Goal: Task Accomplishment & Management: Use online tool/utility

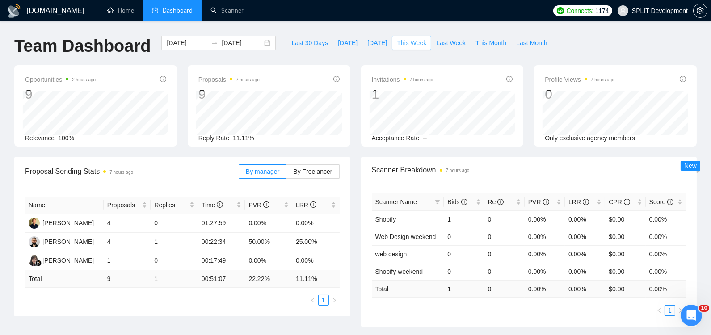
click at [418, 44] on span "This Week" at bounding box center [412, 43] width 30 height 10
click at [10, 156] on div "Opportunities 2 hours ago 9 2025-08-28 Relevant 0 Relevance 100% Proposals 7 ho…" at bounding box center [356, 111] width 694 height 92
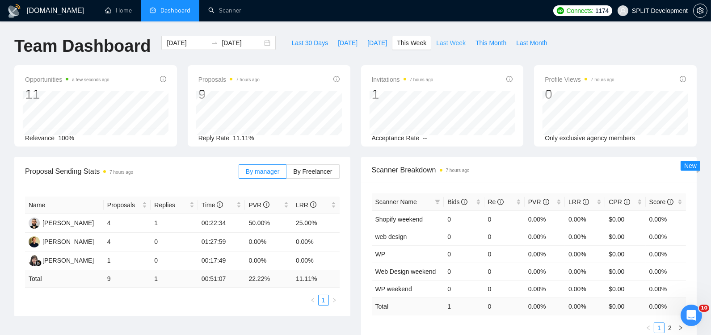
click at [456, 42] on span "Last Week" at bounding box center [451, 43] width 30 height 10
type input "[DATE]"
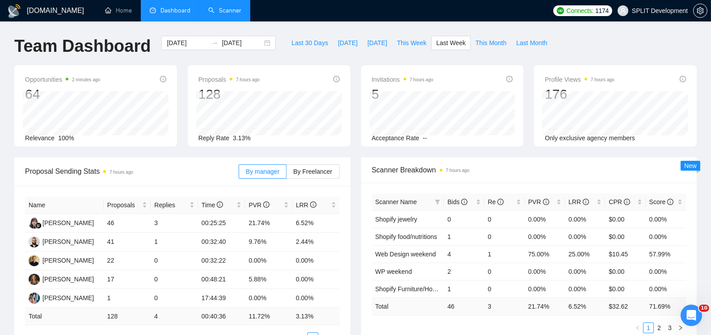
click at [227, 12] on link "Scanner" at bounding box center [224, 11] width 33 height 8
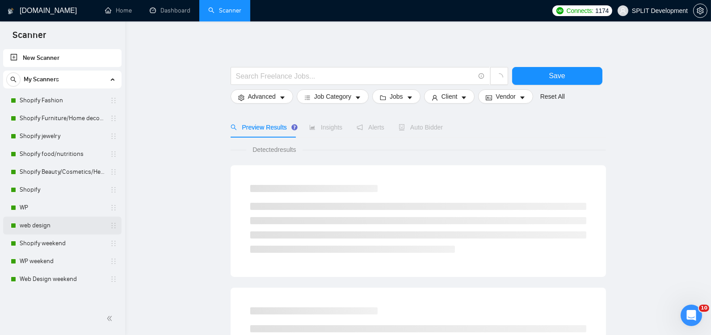
click at [56, 226] on link "web design" at bounding box center [62, 226] width 85 height 18
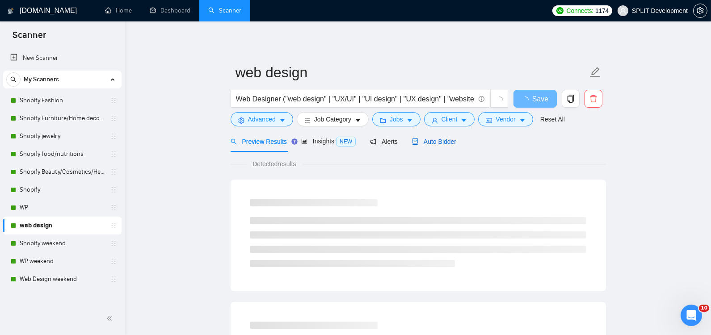
click at [452, 144] on span "Auto Bidder" at bounding box center [434, 141] width 44 height 7
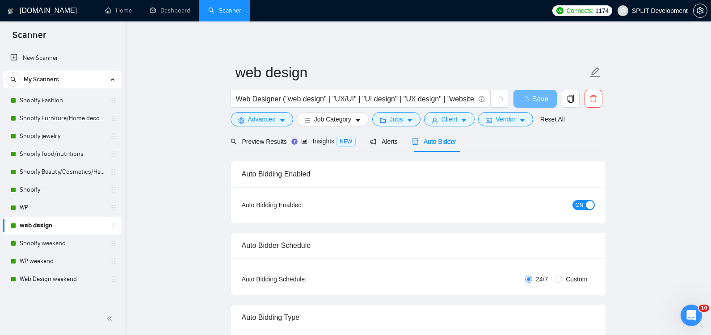
radio input "false"
radio input "true"
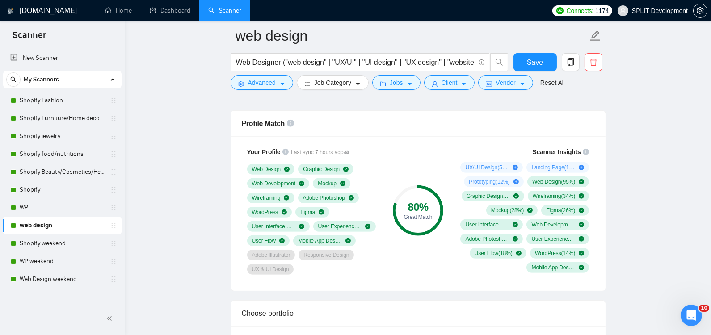
scroll to position [686, 0]
click at [46, 192] on link "Shopify" at bounding box center [62, 190] width 85 height 18
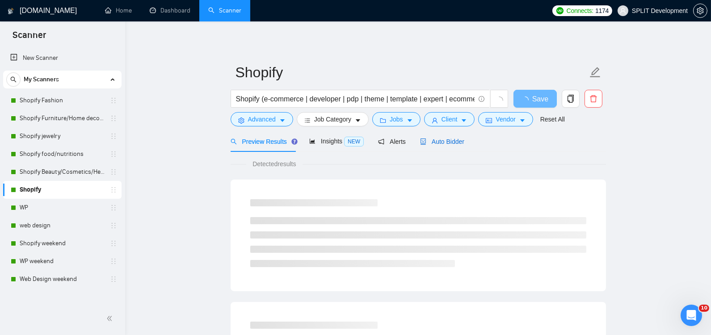
click at [456, 143] on span "Auto Bidder" at bounding box center [442, 141] width 44 height 7
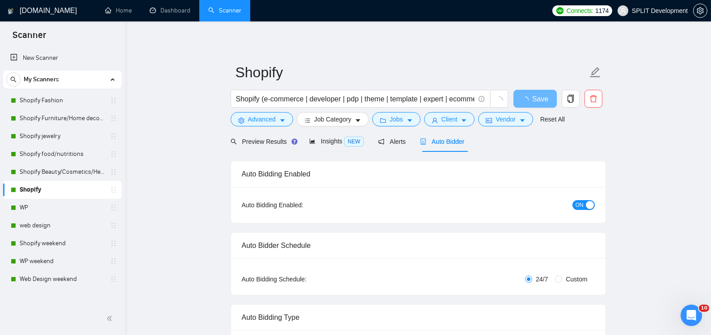
radio input "false"
radio input "true"
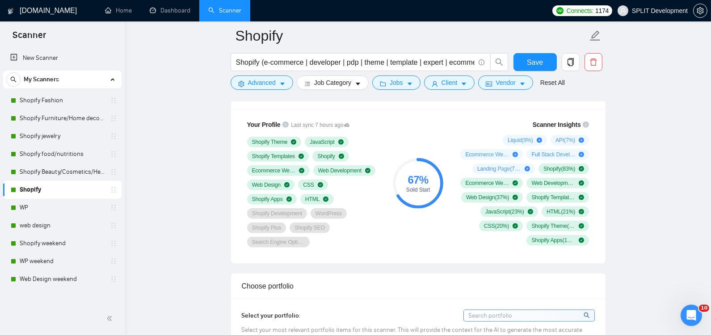
scroll to position [714, 0]
click at [34, 171] on link "Shopify Beauty/Cosmetics/Health" at bounding box center [62, 172] width 85 height 18
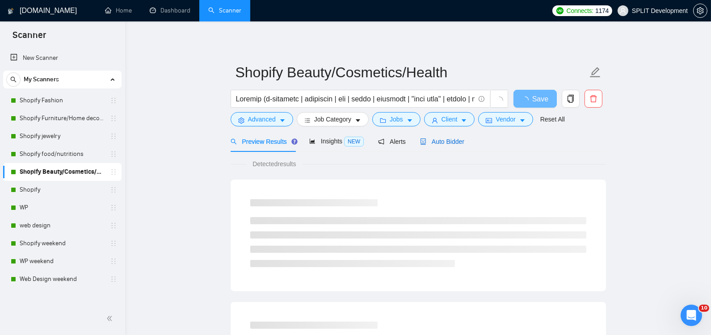
click at [452, 139] on span "Auto Bidder" at bounding box center [442, 141] width 44 height 7
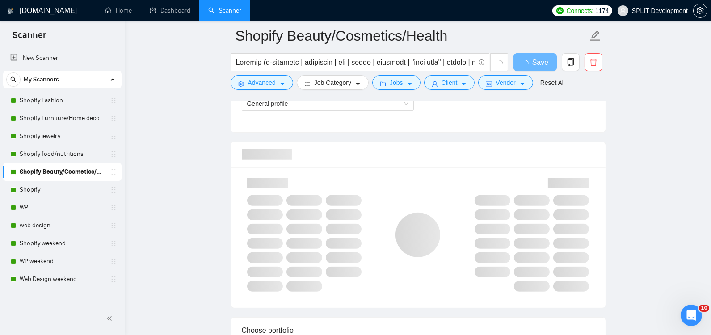
scroll to position [658, 0]
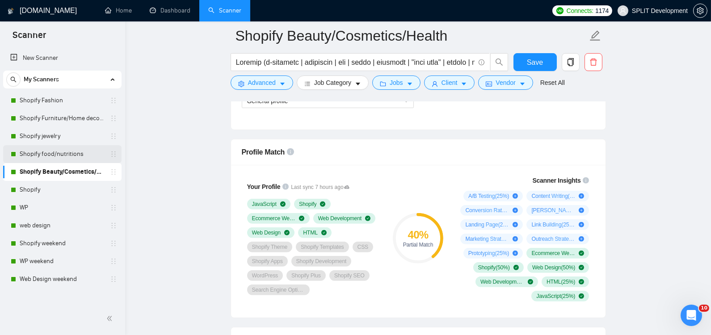
click at [52, 154] on link "Shopify food/nutritions" at bounding box center [62, 154] width 85 height 18
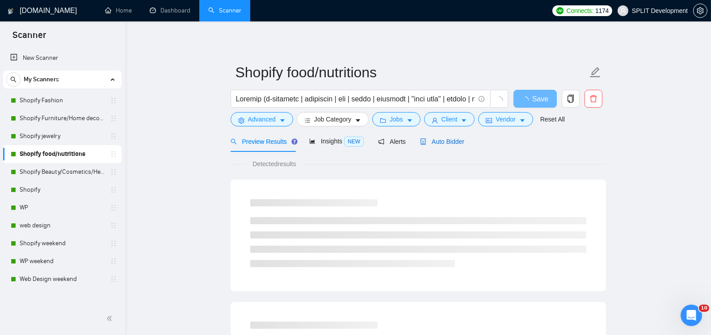
click at [452, 142] on span "Auto Bidder" at bounding box center [442, 141] width 44 height 7
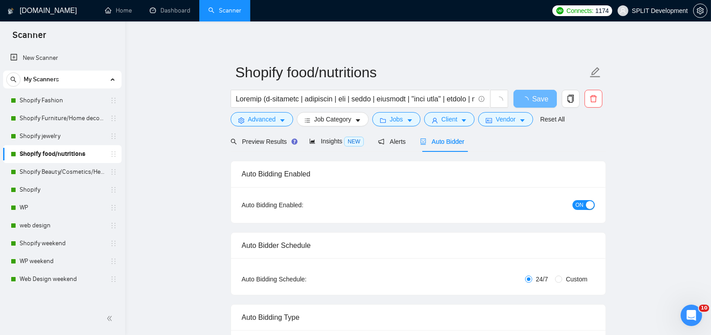
radio input "false"
radio input "true"
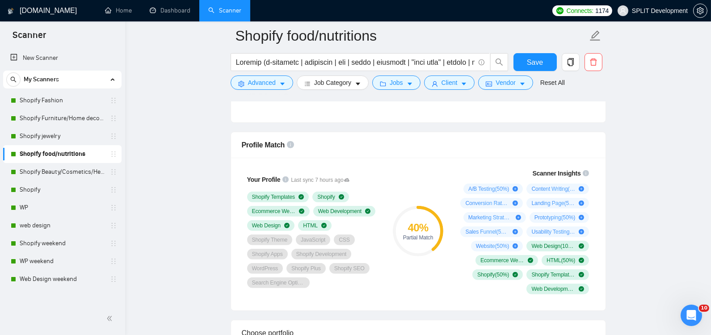
scroll to position [668, 0]
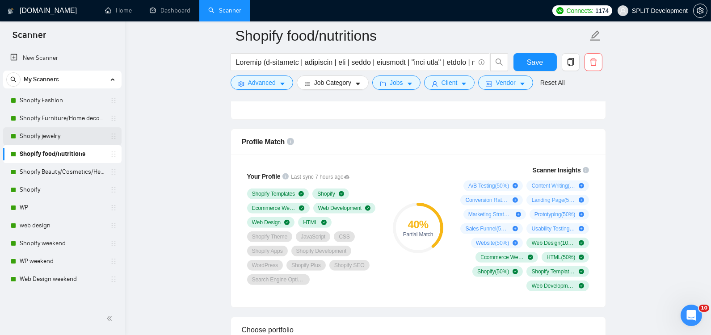
click at [50, 139] on link "Shopify jewelry" at bounding box center [62, 136] width 85 height 18
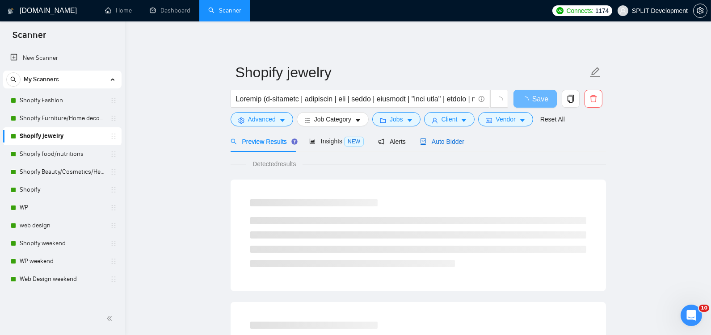
click at [448, 140] on span "Auto Bidder" at bounding box center [442, 141] width 44 height 7
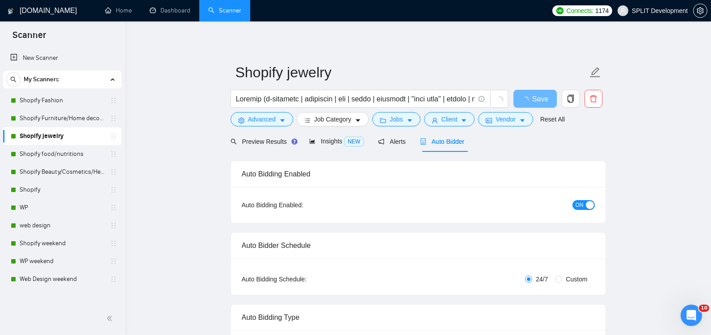
radio input "false"
radio input "true"
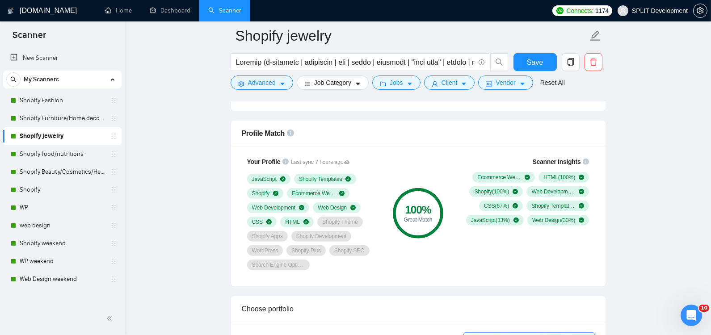
scroll to position [677, 0]
click at [54, 118] on link "Shopify Furniture/Home decore" at bounding box center [62, 119] width 85 height 18
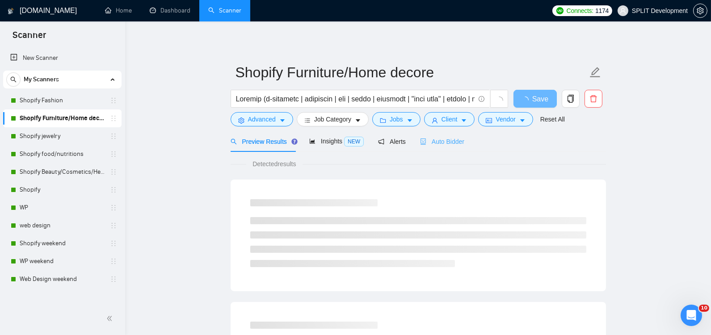
click at [441, 147] on div "Auto Bidder" at bounding box center [442, 141] width 44 height 21
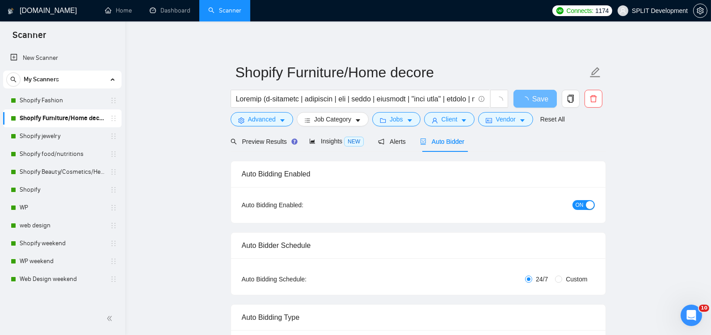
radio input "false"
radio input "true"
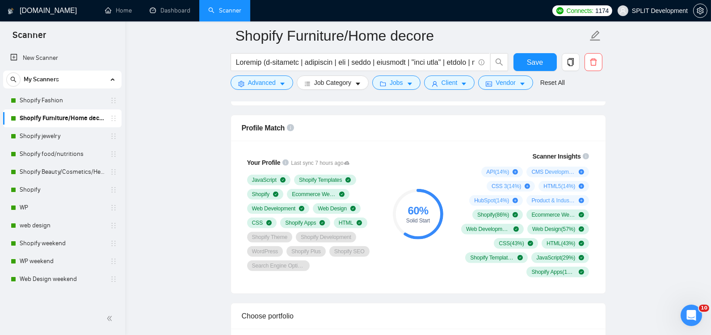
scroll to position [683, 0]
click at [47, 97] on link "Shopify Fashion" at bounding box center [62, 101] width 85 height 18
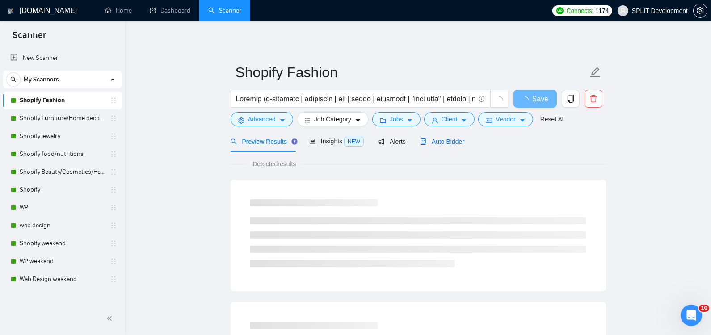
click at [450, 142] on span "Auto Bidder" at bounding box center [442, 141] width 44 height 7
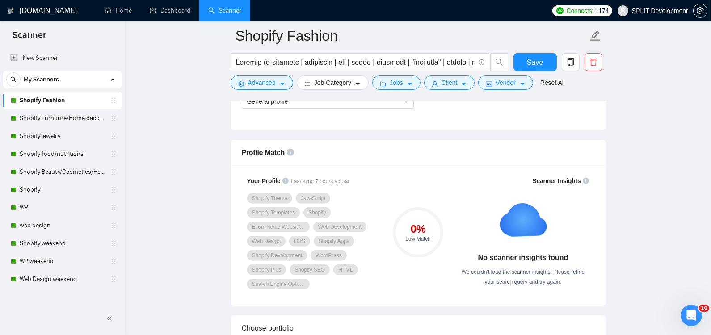
scroll to position [658, 0]
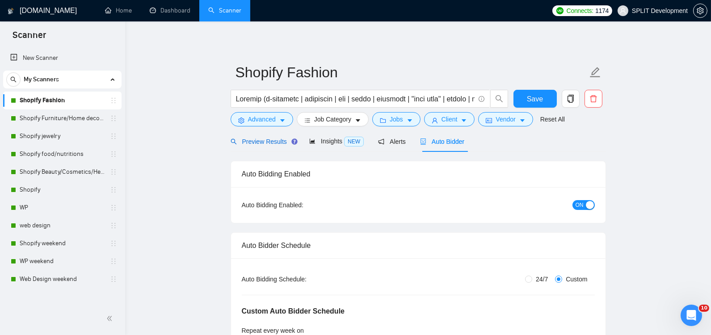
click at [259, 137] on div "Preview Results" at bounding box center [263, 142] width 64 height 10
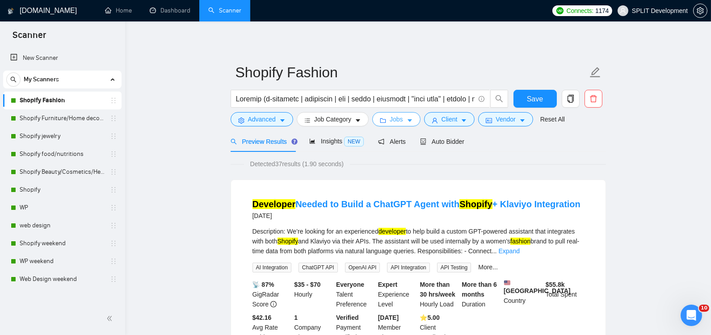
click at [399, 121] on span "Jobs" at bounding box center [396, 119] width 13 height 10
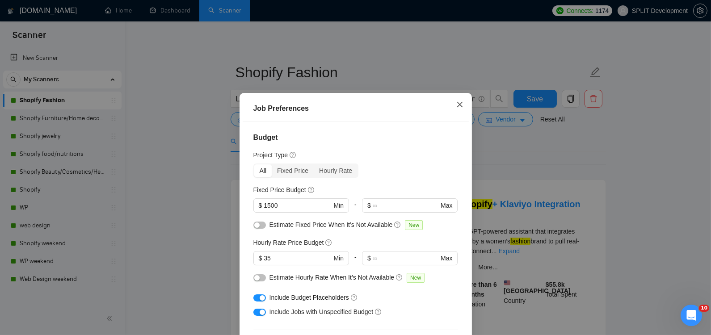
click at [460, 106] on icon "close" at bounding box center [459, 104] width 5 height 5
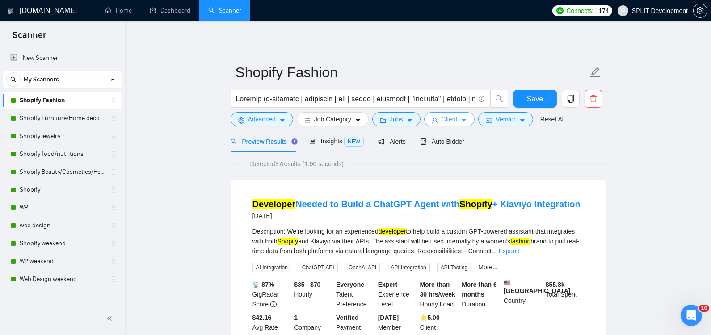
click at [448, 121] on span "Client" at bounding box center [450, 119] width 16 height 10
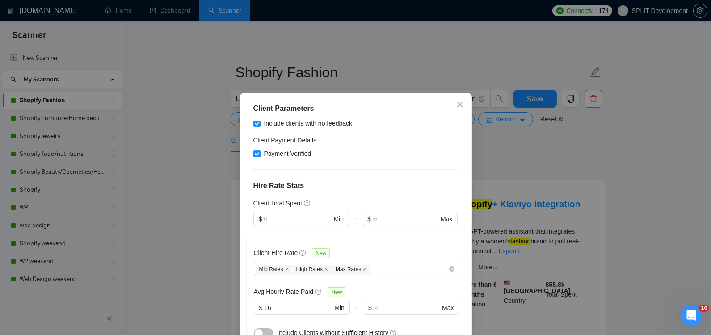
scroll to position [432, 0]
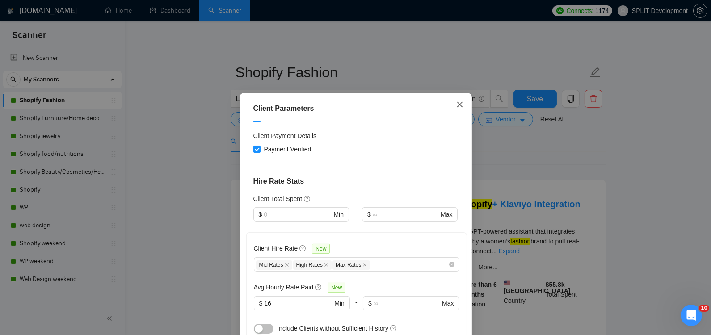
click at [458, 106] on icon "close" at bounding box center [460, 104] width 7 height 7
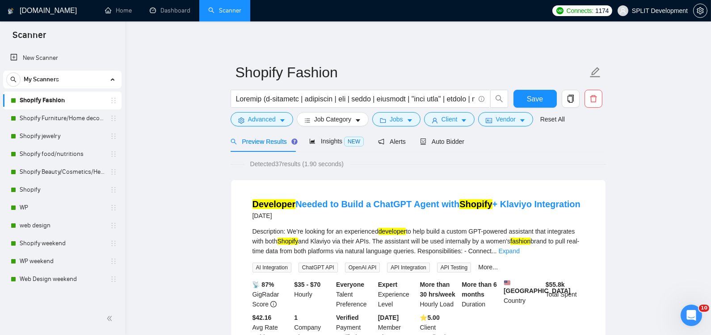
click at [41, 192] on link "Shopify" at bounding box center [62, 190] width 85 height 18
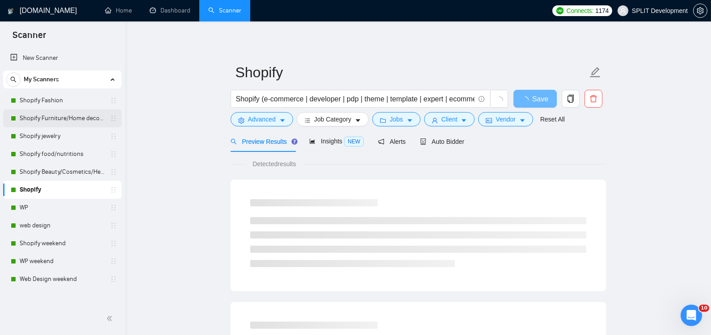
click at [64, 118] on link "Shopify Furniture/Home decore" at bounding box center [62, 119] width 85 height 18
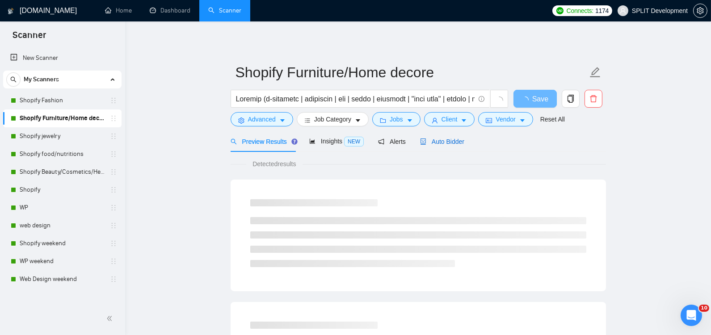
click at [454, 139] on span "Auto Bidder" at bounding box center [442, 141] width 44 height 7
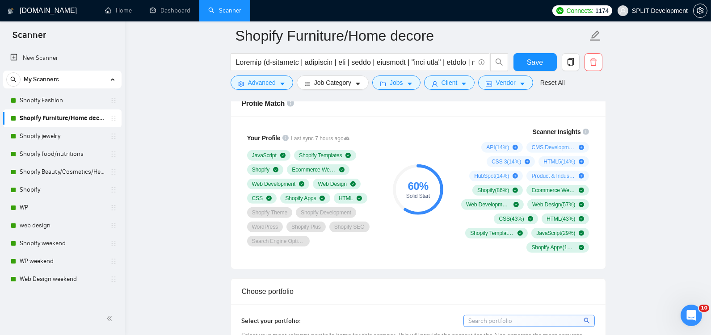
scroll to position [706, 0]
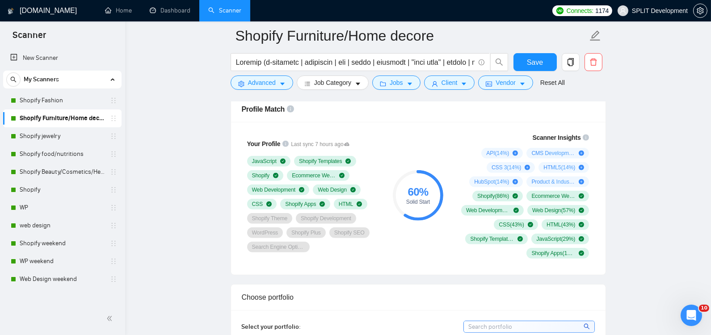
scroll to position [704, 0]
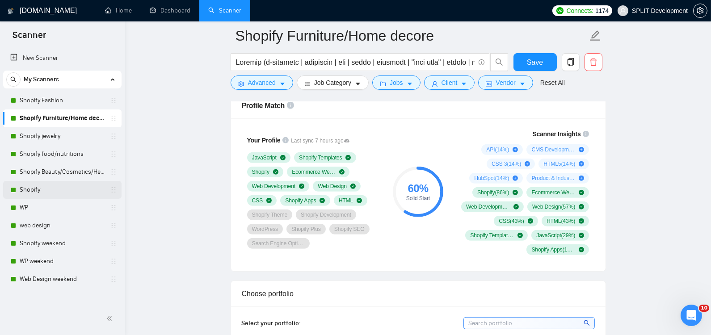
click at [36, 193] on link "Shopify" at bounding box center [62, 190] width 85 height 18
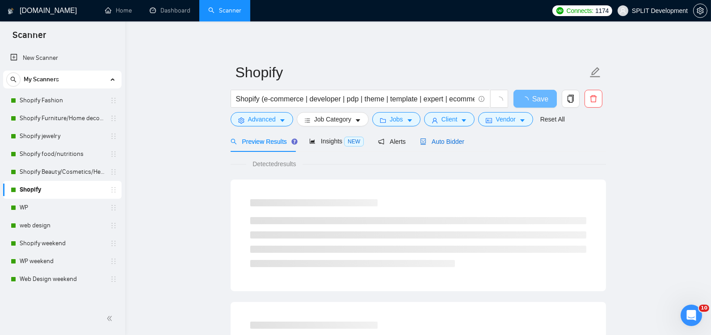
click at [459, 140] on span "Auto Bidder" at bounding box center [442, 141] width 44 height 7
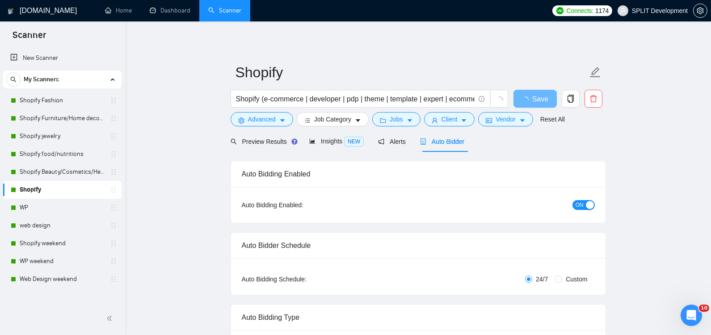
radio input "false"
radio input "true"
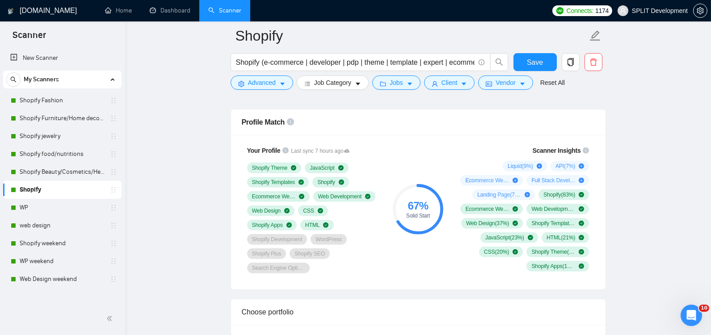
scroll to position [687, 0]
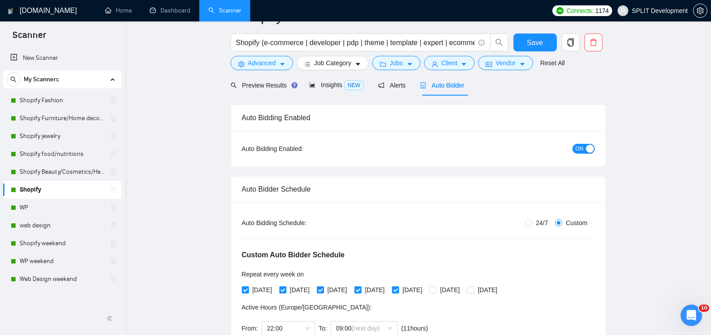
scroll to position [0, 0]
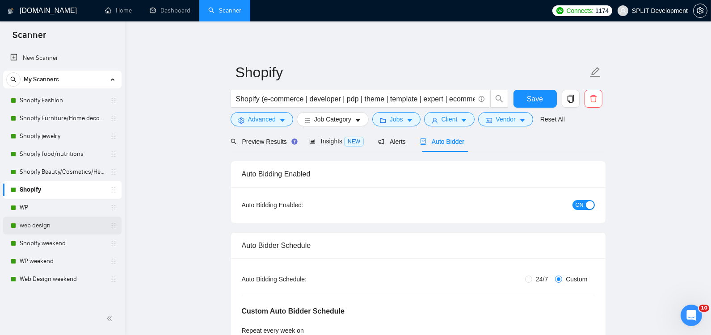
click at [40, 227] on link "web design" at bounding box center [62, 226] width 85 height 18
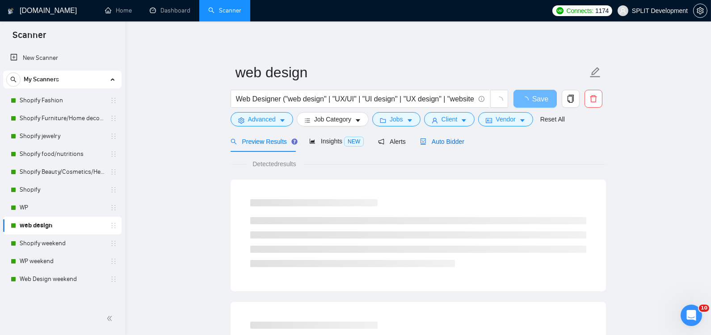
click at [437, 142] on span "Auto Bidder" at bounding box center [442, 141] width 44 height 7
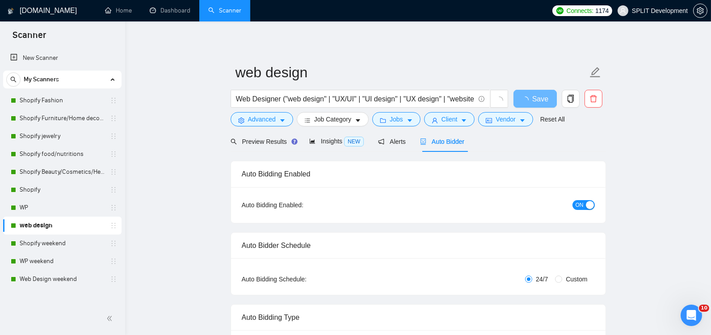
radio input "false"
radio input "true"
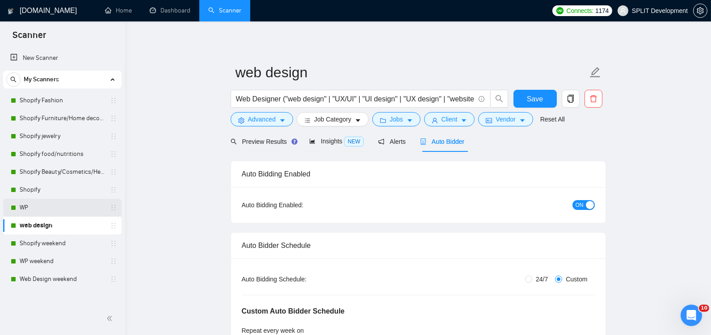
click at [35, 207] on link "WP" at bounding box center [62, 208] width 85 height 18
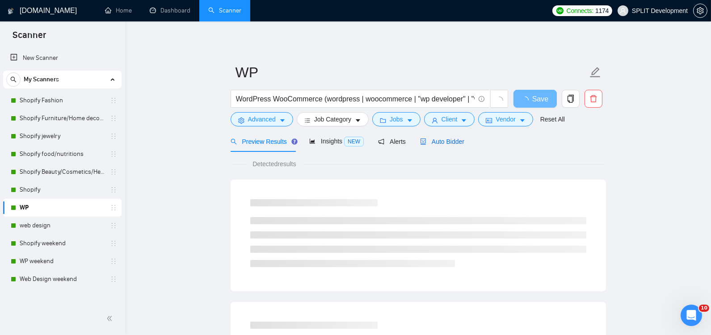
click at [443, 138] on span "Auto Bidder" at bounding box center [442, 141] width 44 height 7
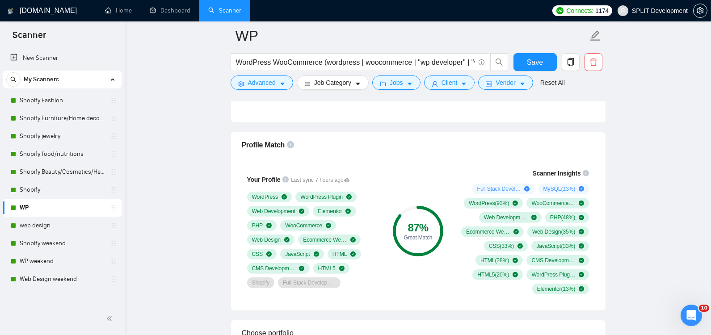
scroll to position [671, 0]
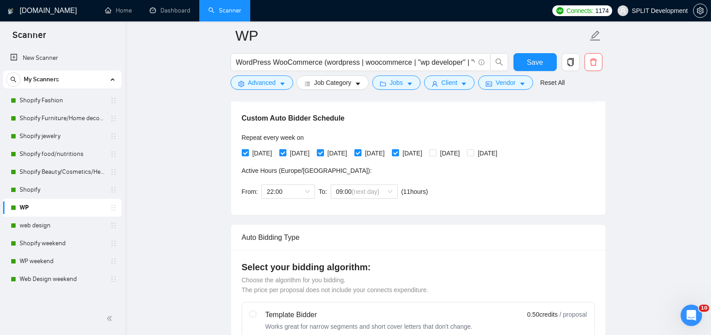
scroll to position [0, 0]
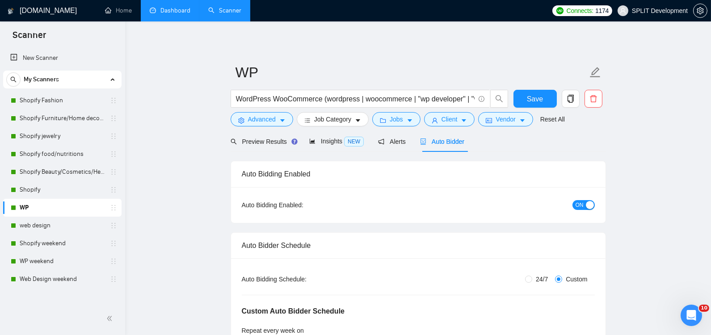
click at [175, 13] on link "Dashboard" at bounding box center [170, 11] width 41 height 8
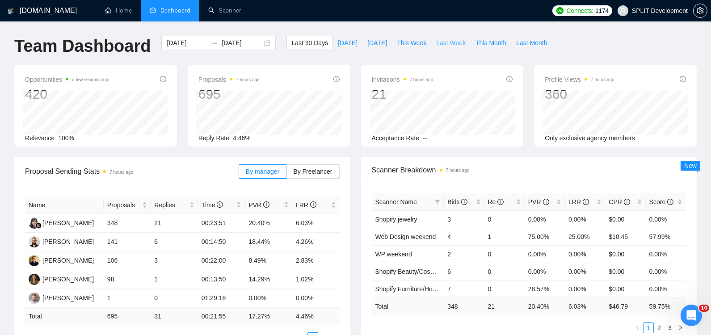
click at [445, 42] on span "Last Week" at bounding box center [451, 43] width 30 height 10
type input "[DATE]"
click at [414, 40] on span "This Week" at bounding box center [412, 43] width 30 height 10
type input "[DATE]"
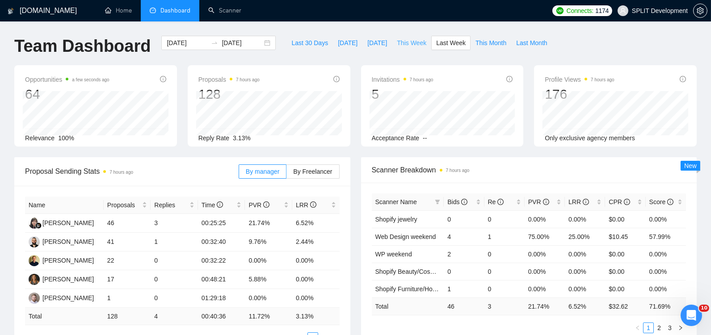
type input "[DATE]"
